Goal: Check status

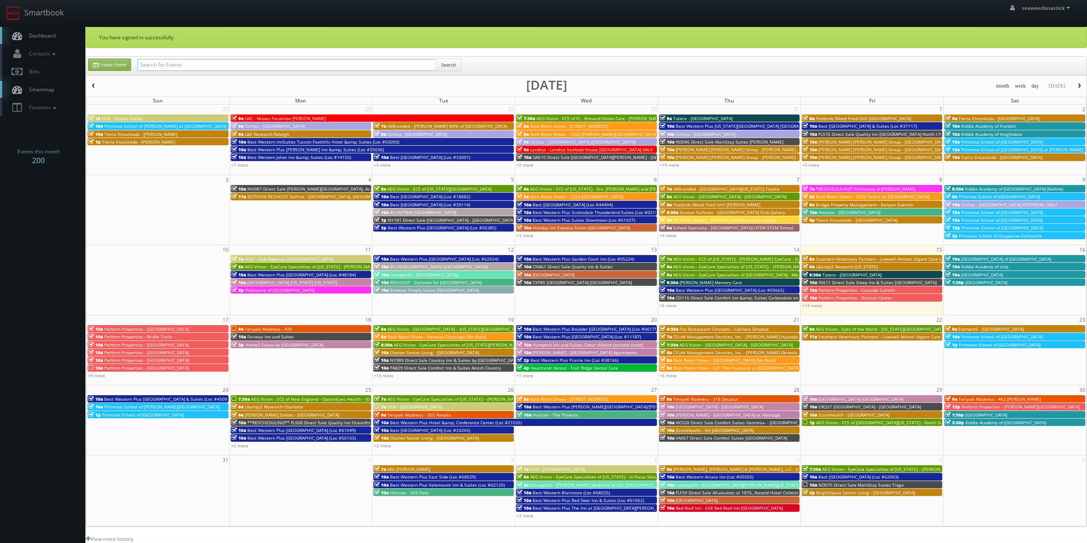
click at [197, 66] on input "text" at bounding box center [287, 65] width 298 height 12
type input "burnaby"
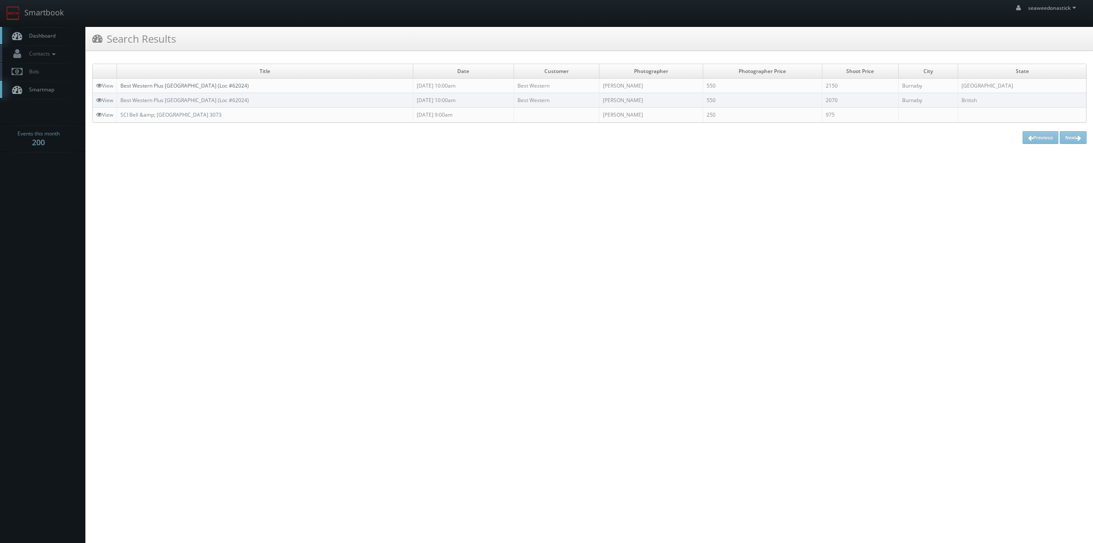
click at [164, 82] on link "Best Western Plus [GEOGRAPHIC_DATA] (Loc #62024)" at bounding box center [184, 85] width 129 height 7
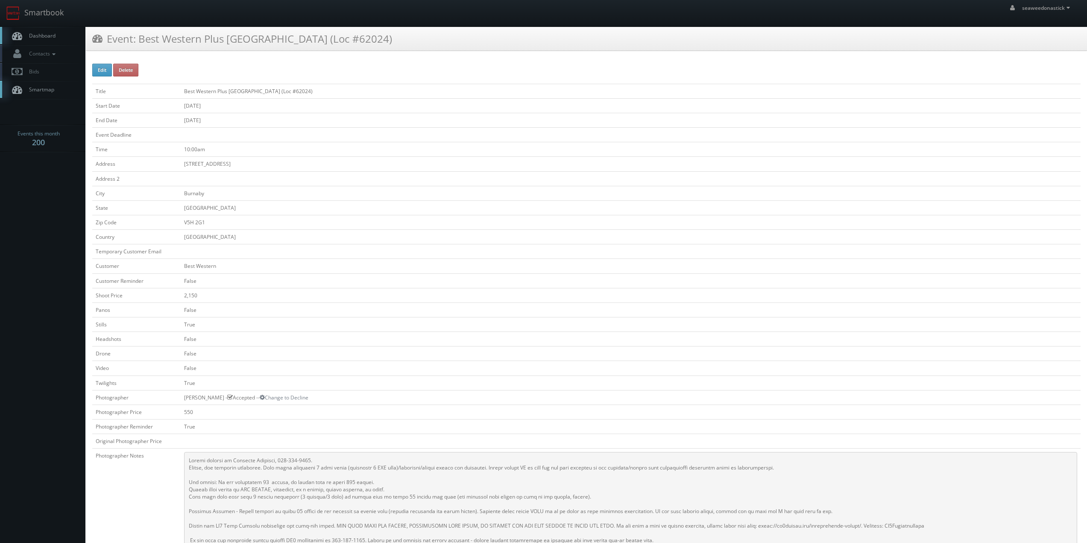
click at [29, 33] on span "Dashboard" at bounding box center [40, 35] width 31 height 7
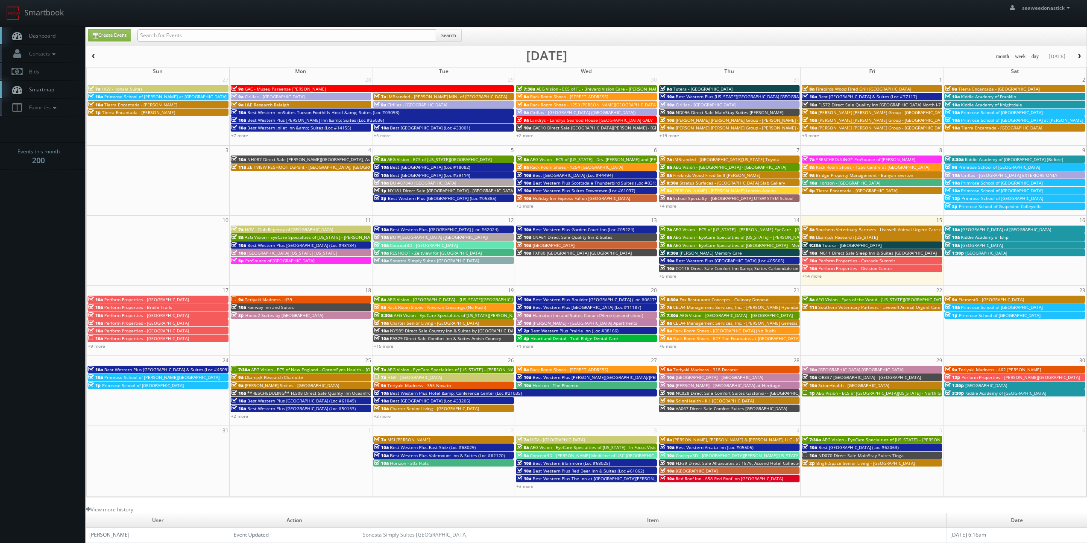
click at [152, 36] on input "text" at bounding box center [287, 35] width 298 height 12
type input "cnc91"
click at [452, 35] on button "Search" at bounding box center [449, 35] width 26 height 13
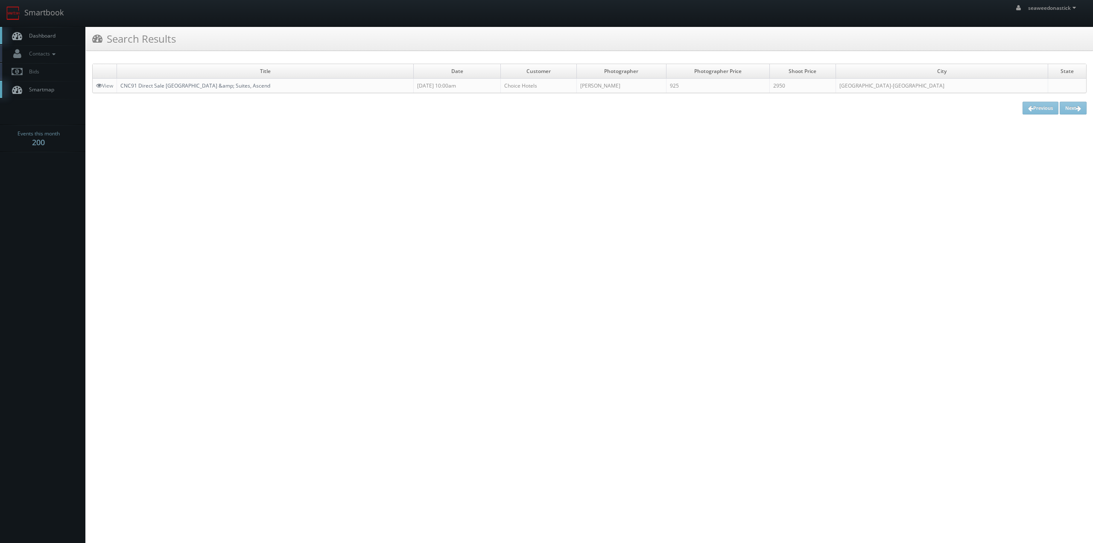
click at [196, 82] on link "CNC91 Direct Sale [GEOGRAPHIC_DATA] &amp; Suites, Ascend" at bounding box center [195, 85] width 150 height 7
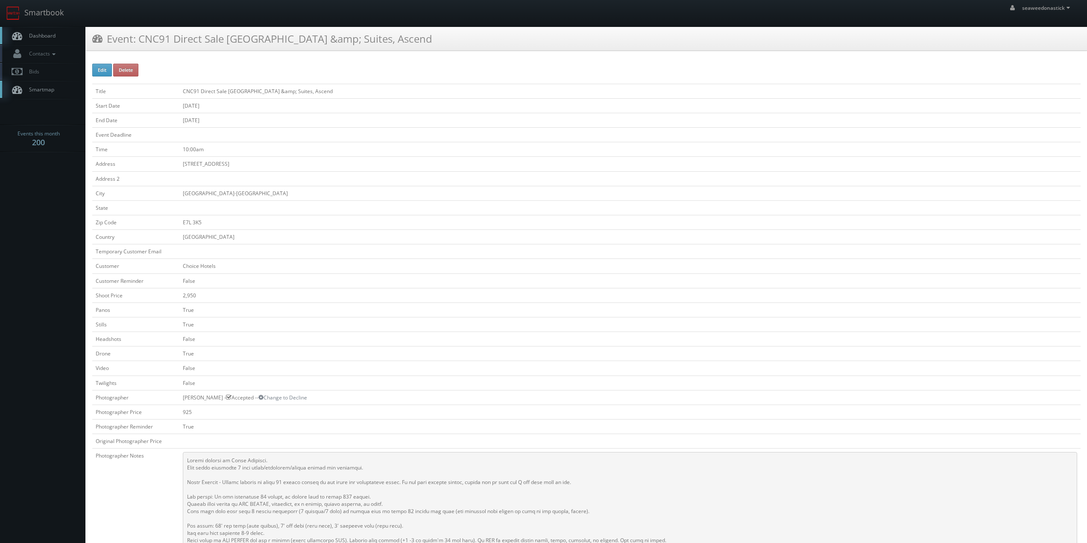
scroll to position [128, 0]
